Goal: Information Seeking & Learning: Learn about a topic

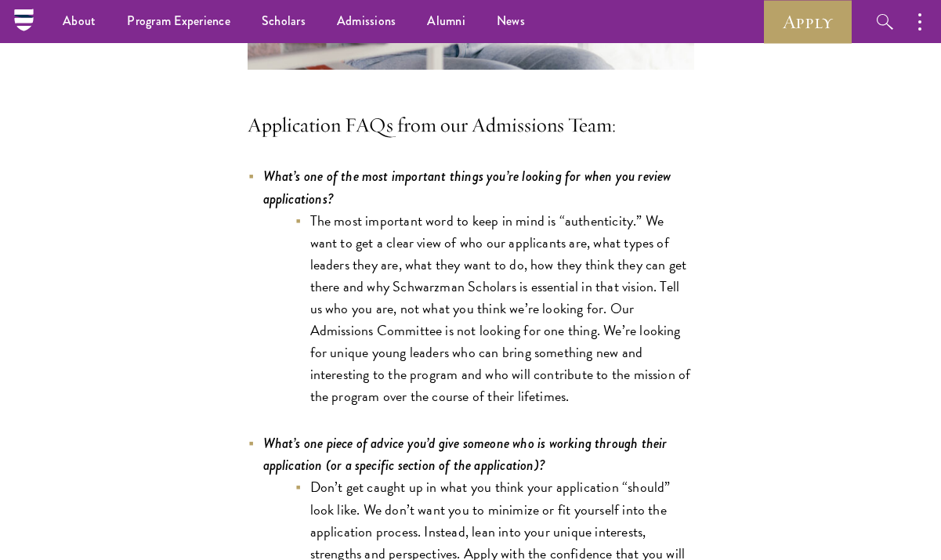
scroll to position [3941, 0]
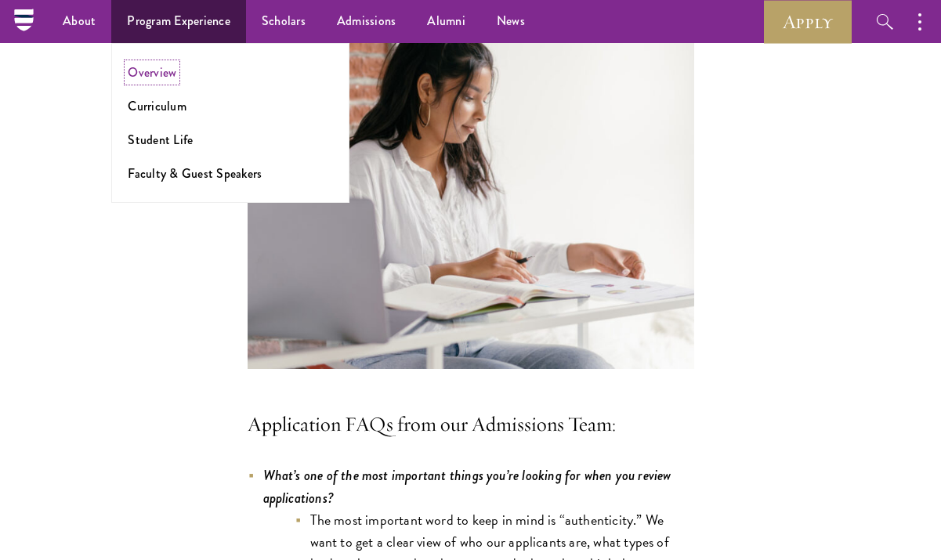
click at [154, 73] on link "Overview" at bounding box center [152, 72] width 49 height 18
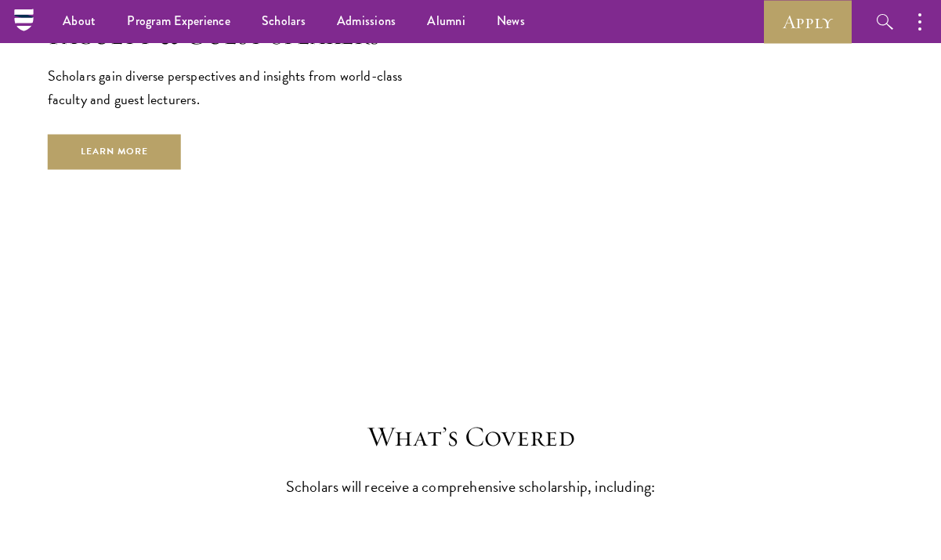
scroll to position [5842, 0]
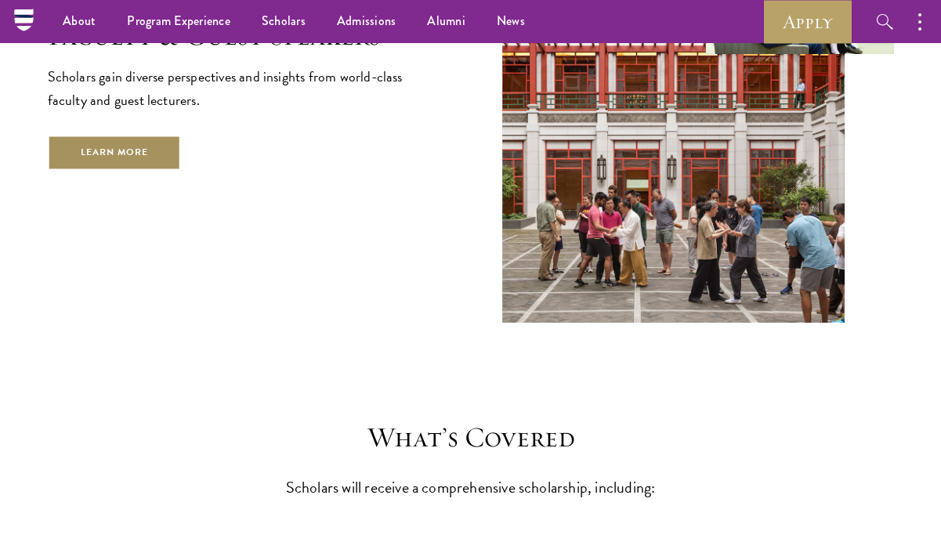
click at [119, 136] on link "Learn More" at bounding box center [115, 153] width 134 height 35
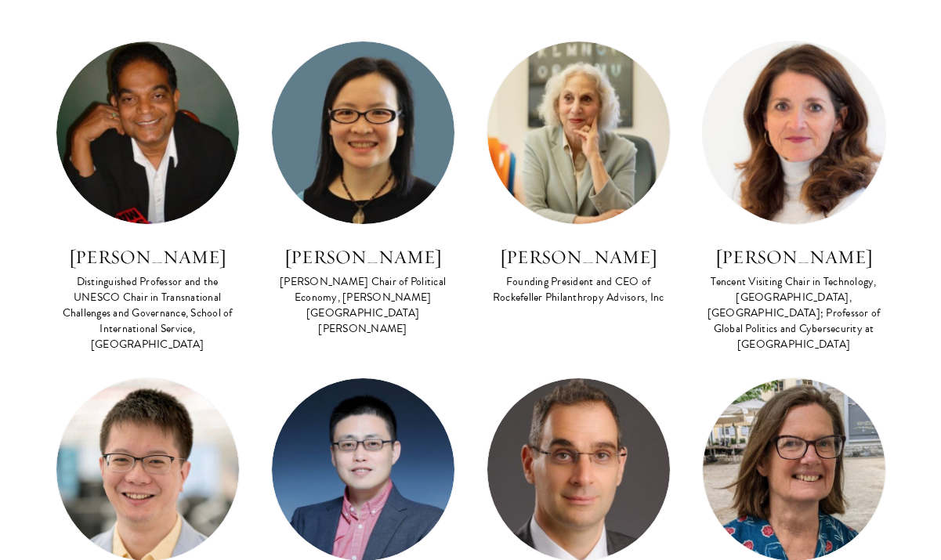
scroll to position [647, 0]
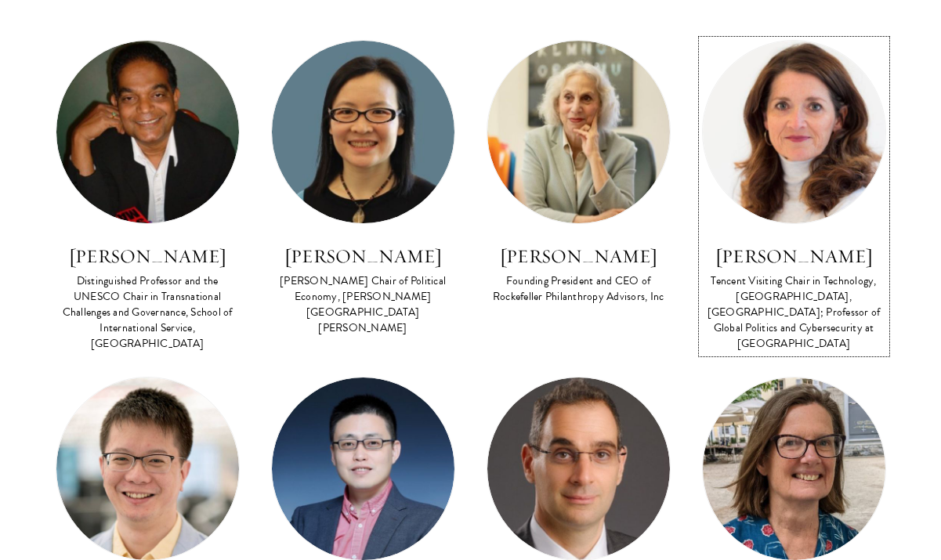
click at [796, 121] on img at bounding box center [794, 132] width 183 height 183
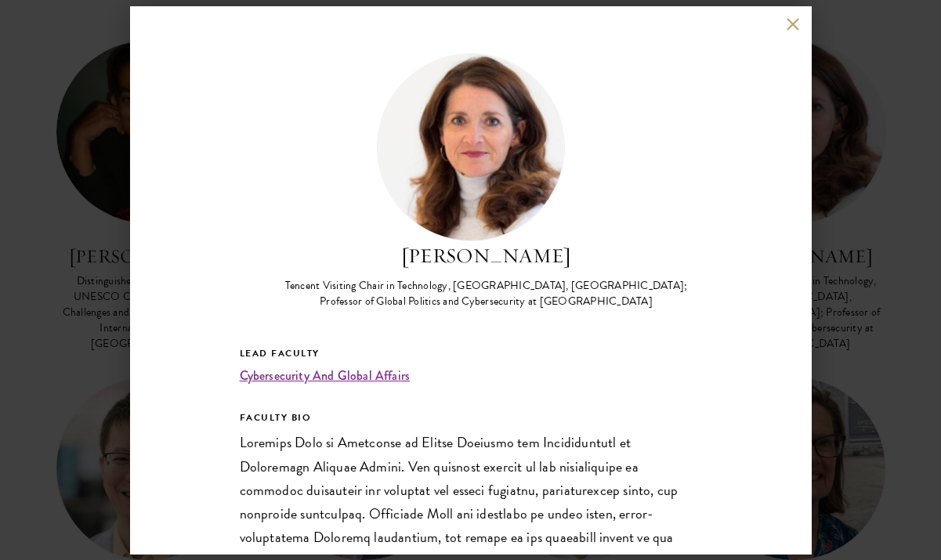
click at [876, 274] on div "Madeline Carr Tencent Visiting Chair in Technology, Schwarzman College, Tsinghu…" at bounding box center [470, 280] width 941 height 560
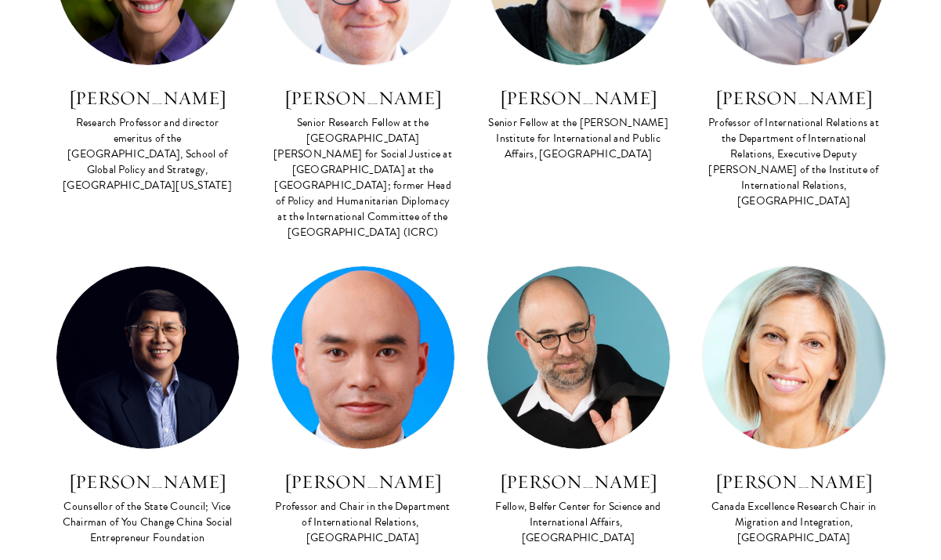
scroll to position [4175, 0]
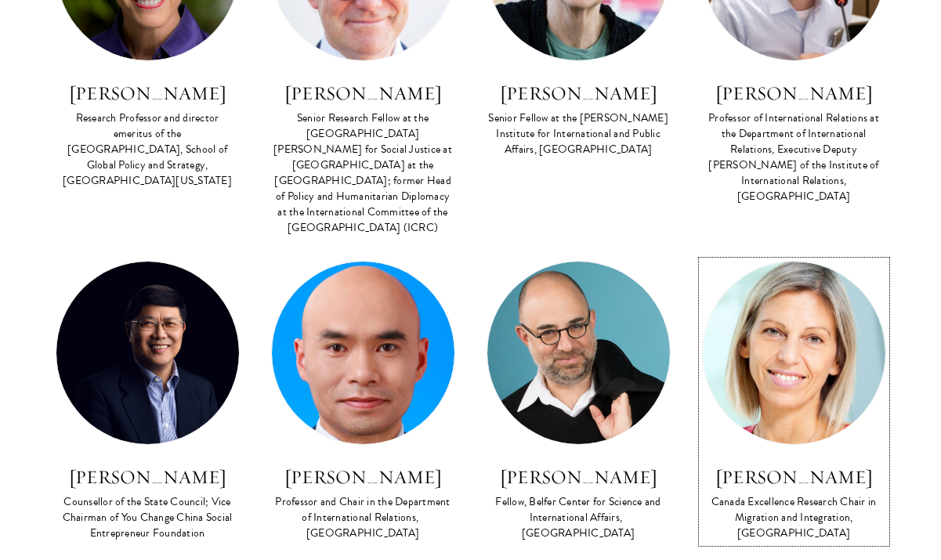
click at [785, 262] on img at bounding box center [794, 353] width 183 height 183
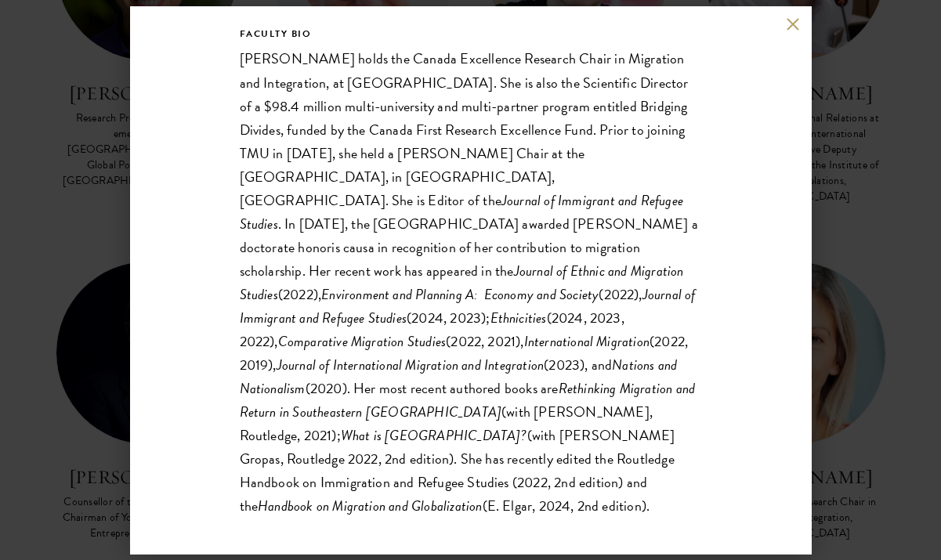
scroll to position [307, 0]
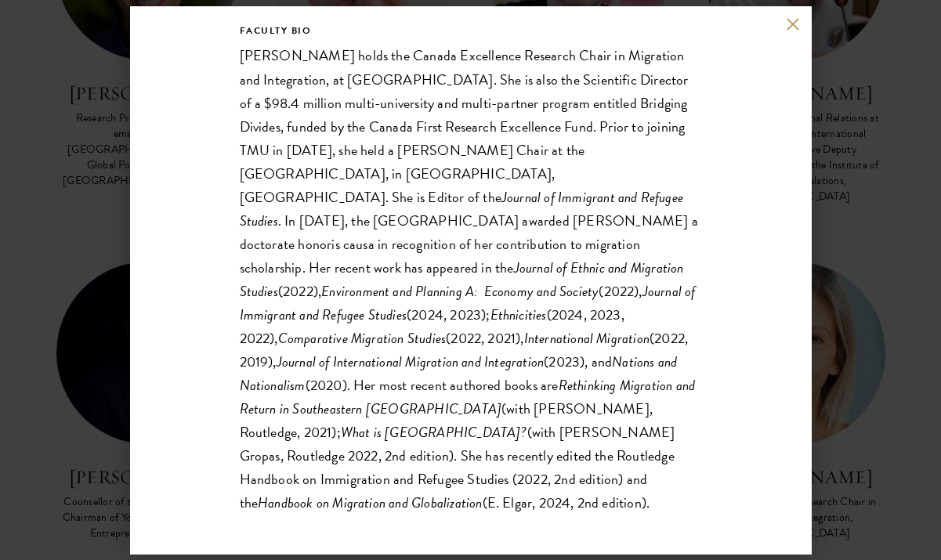
click at [839, 350] on div "Anna Triandafyllidou Canada Excellence Research Chair in Migration and Integrat…" at bounding box center [470, 280] width 941 height 560
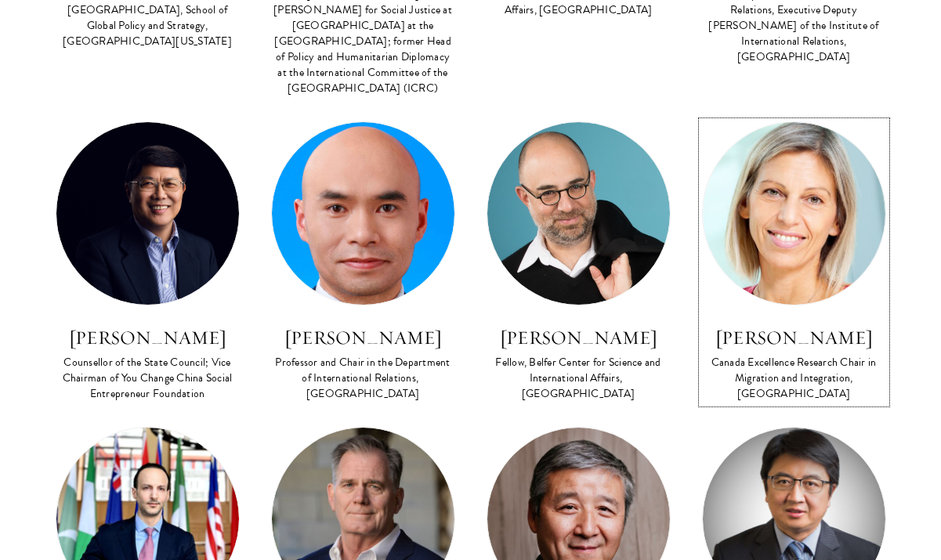
scroll to position [4464, 0]
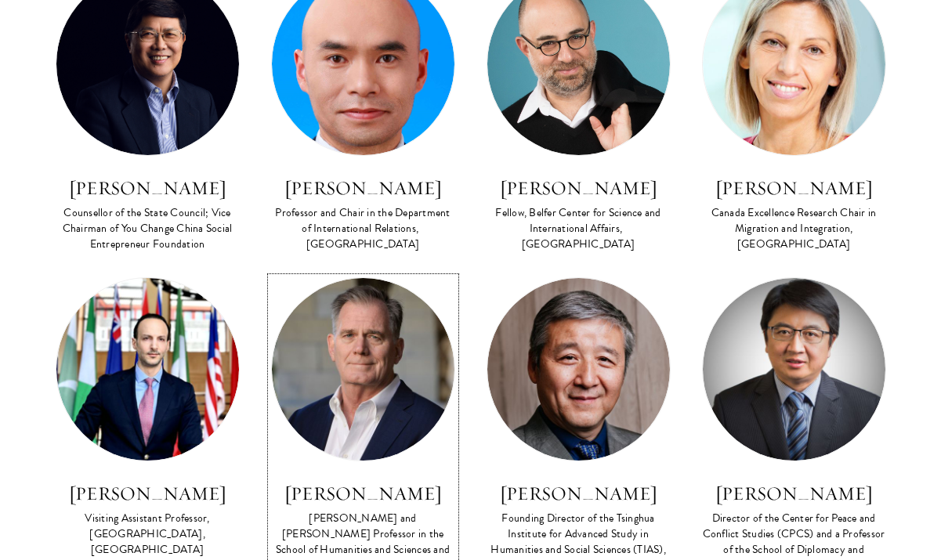
click at [343, 278] on img at bounding box center [363, 369] width 183 height 183
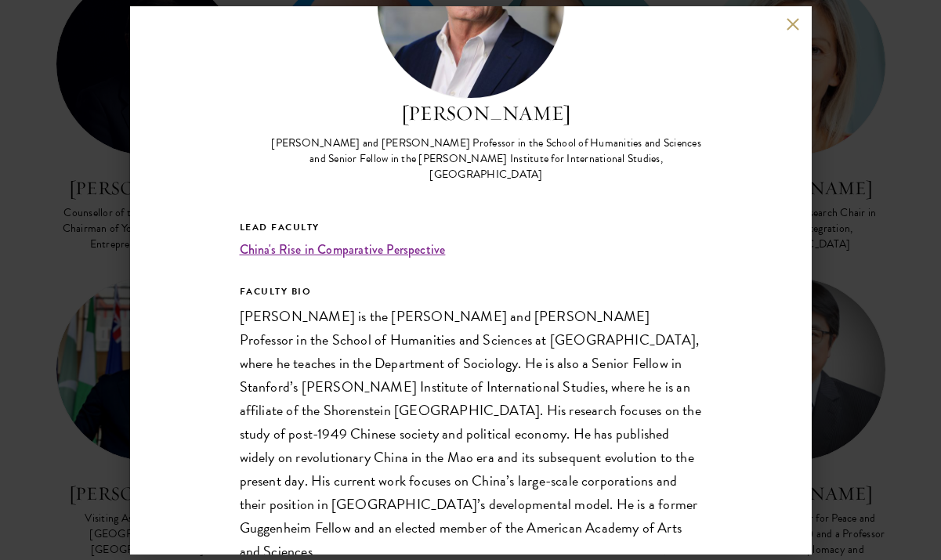
scroll to position [159, 0]
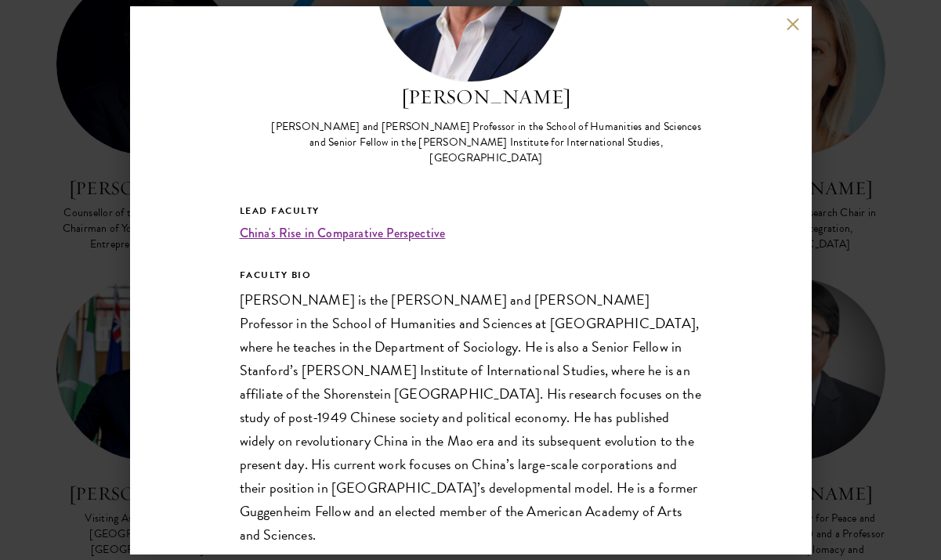
click at [858, 304] on div "Andrew Walder Denise O’Leary and Kent Thiry Professor in the School of Humaniti…" at bounding box center [470, 280] width 941 height 560
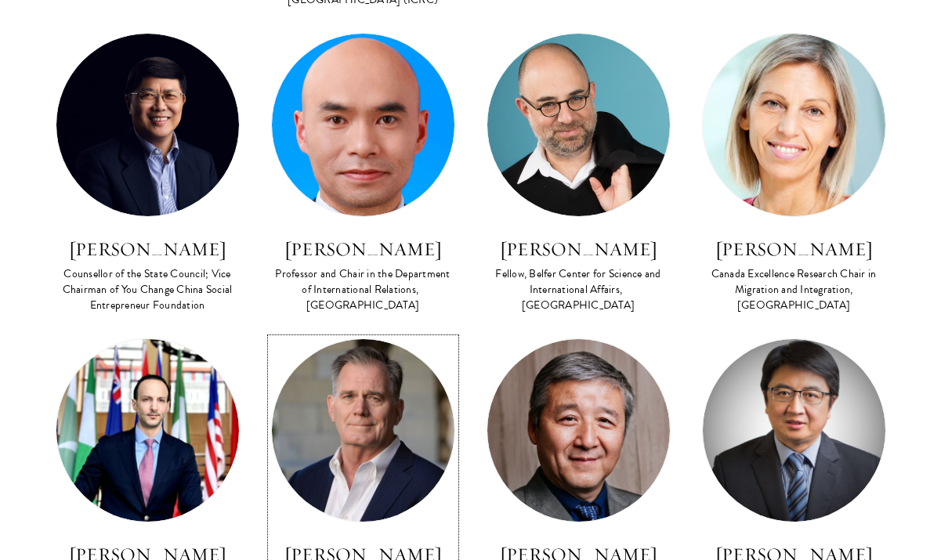
scroll to position [4404, 0]
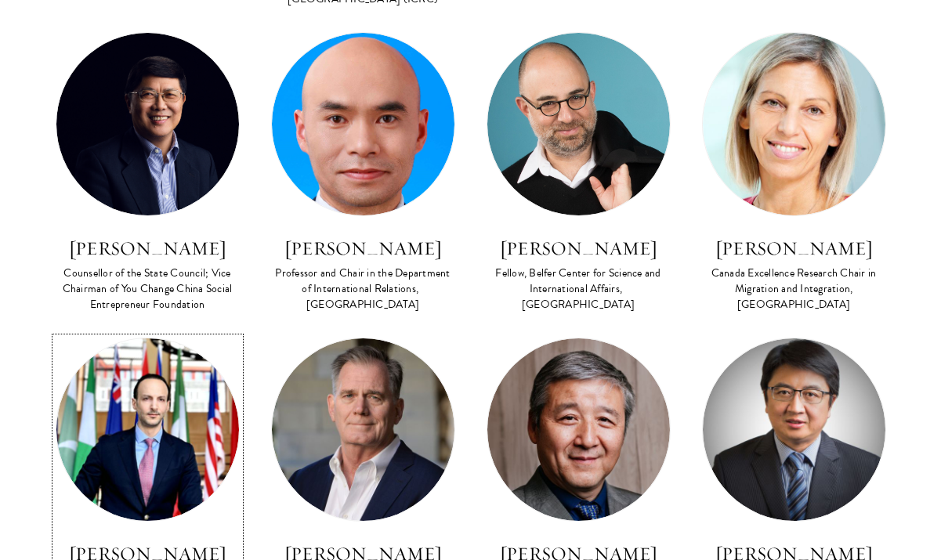
click at [129, 339] on img at bounding box center [147, 430] width 183 height 183
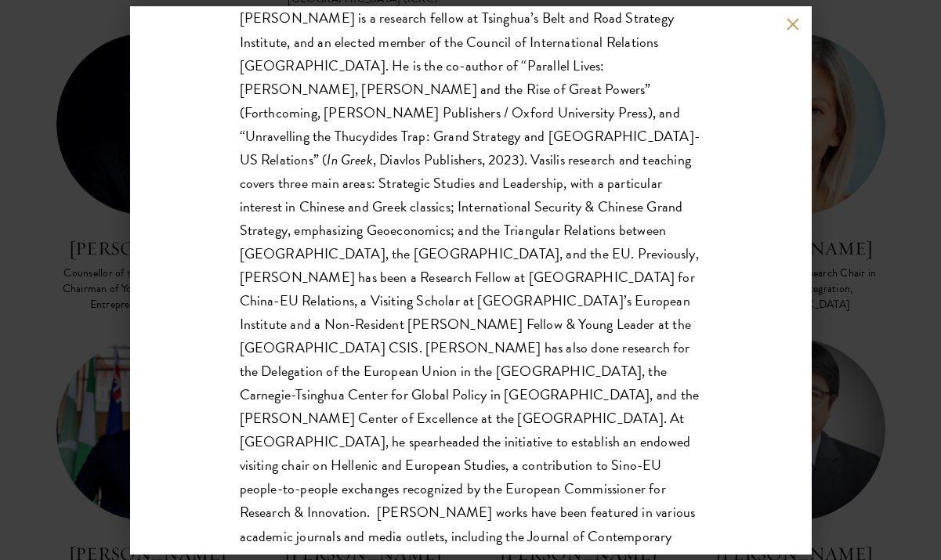
scroll to position [538, 0]
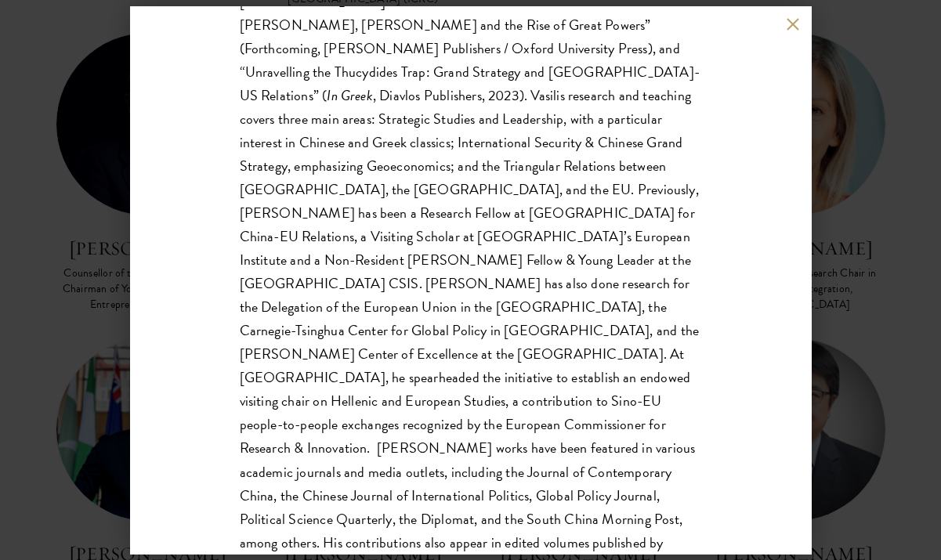
click at [862, 277] on div "Vasilis Trigkas Visiting Assistant Professor, Schwarzman College, Tsinghua Univ…" at bounding box center [470, 280] width 941 height 560
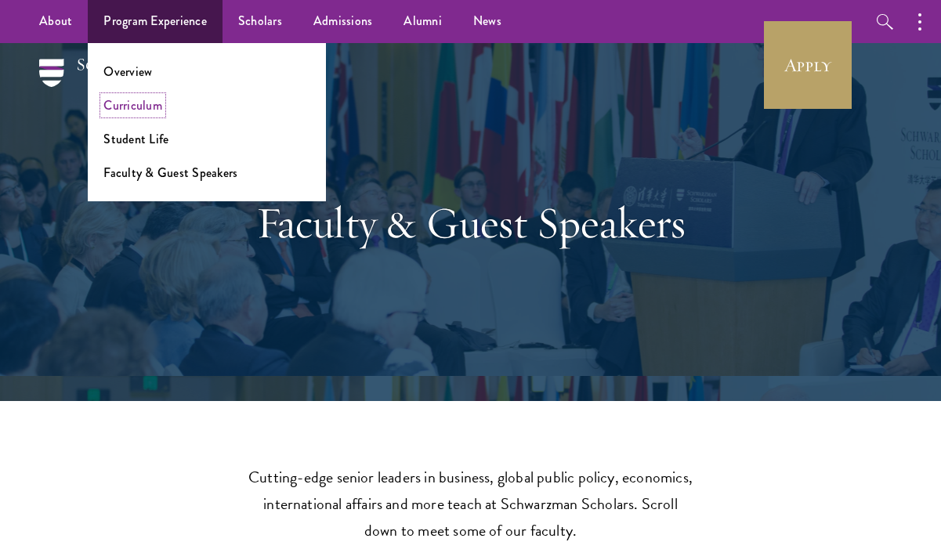
click at [139, 100] on link "Curriculum" at bounding box center [132, 105] width 59 height 18
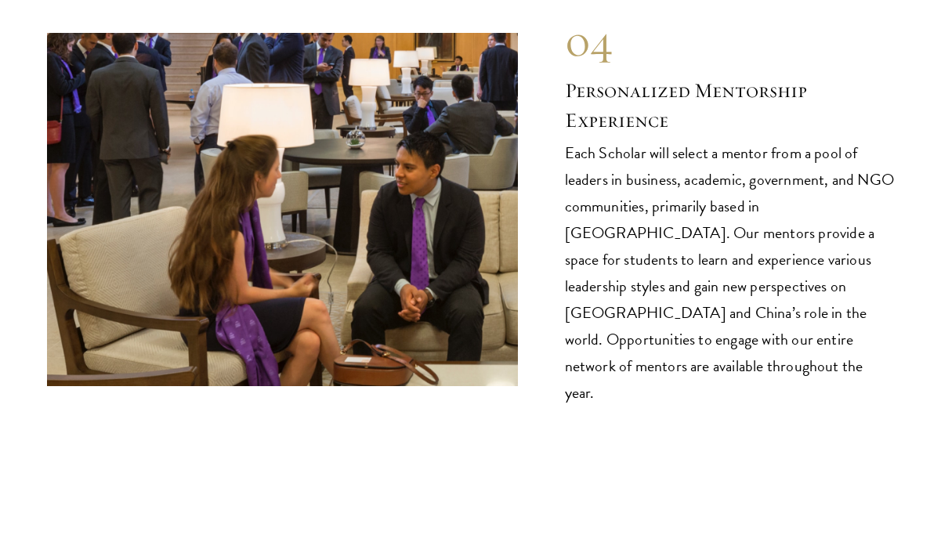
scroll to position [8011, 0]
